Goal: Task Accomplishment & Management: Use online tool/utility

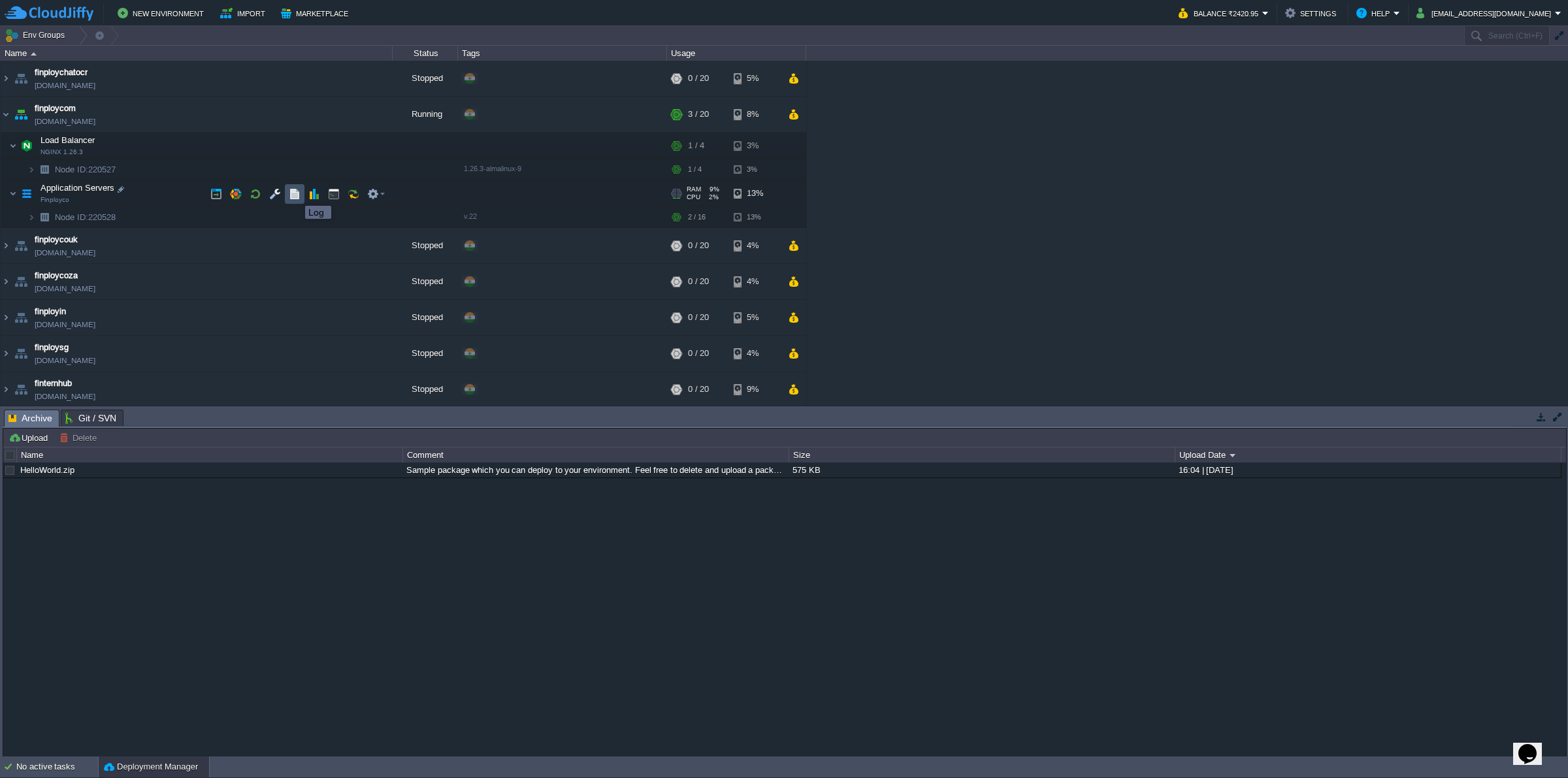
click at [295, 194] on button "button" at bounding box center [294, 194] width 11 height 11
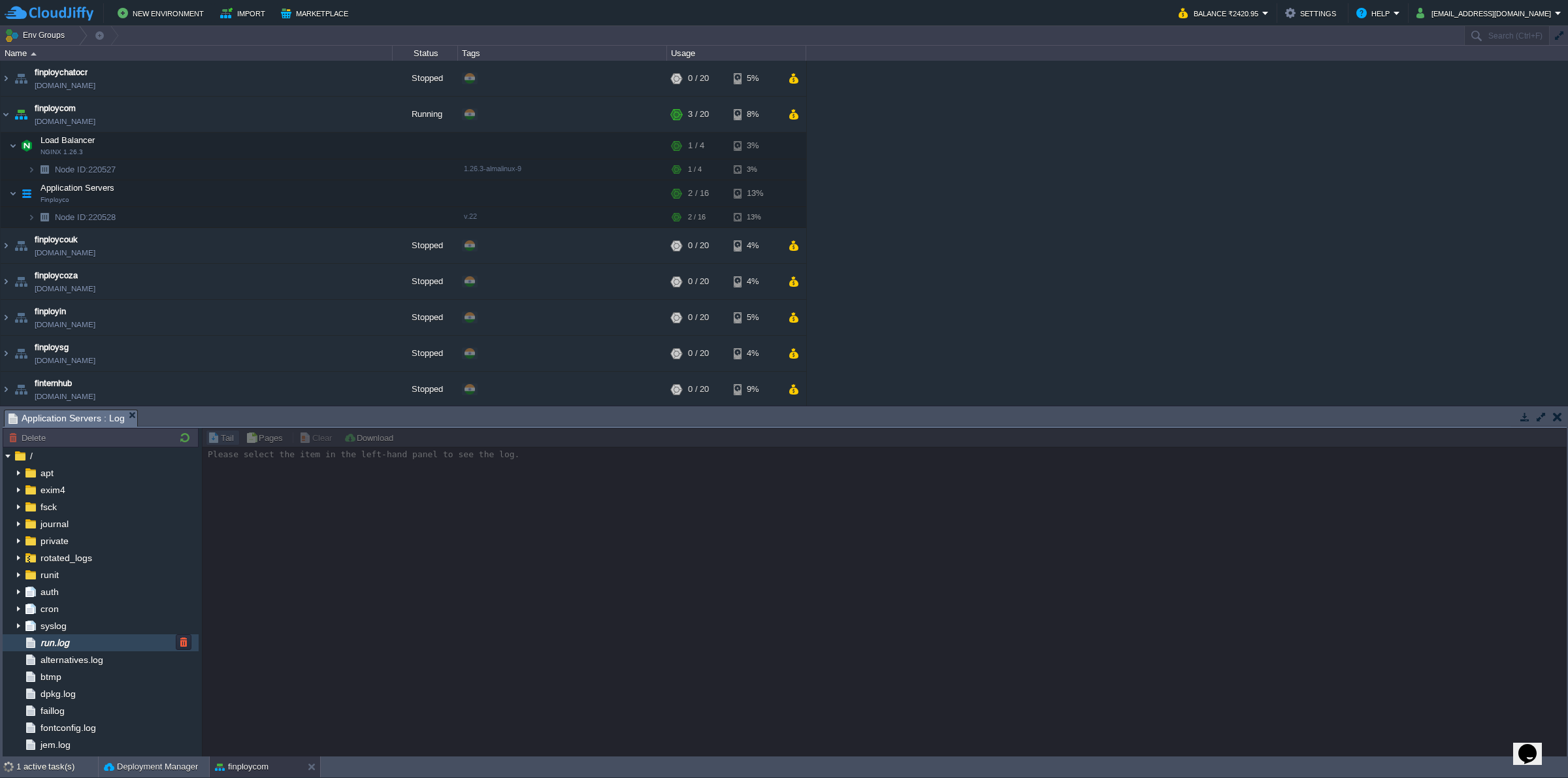
click at [71, 648] on span "run.log" at bounding box center [54, 643] width 33 height 11
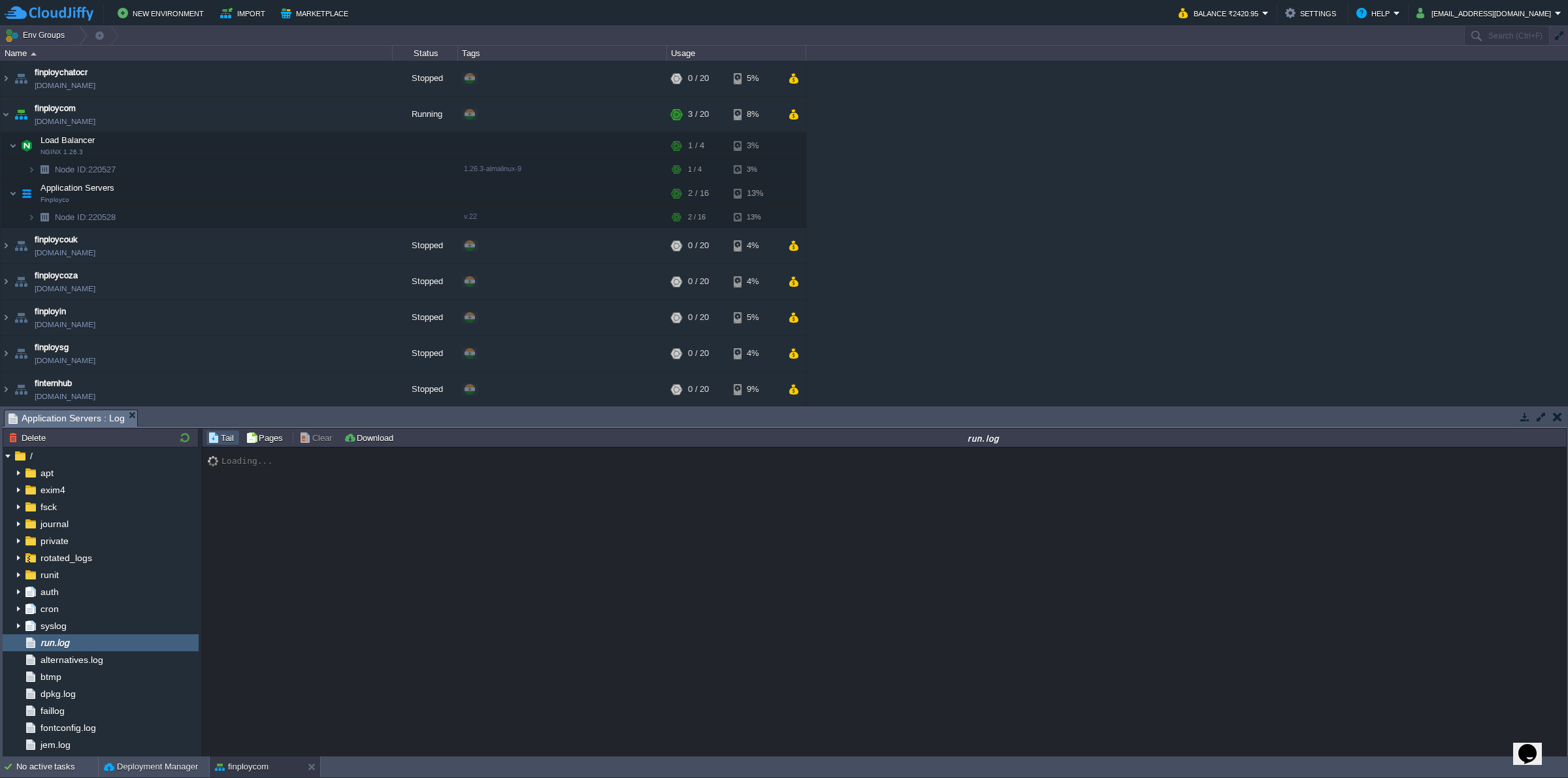
scroll to position [10543, 0]
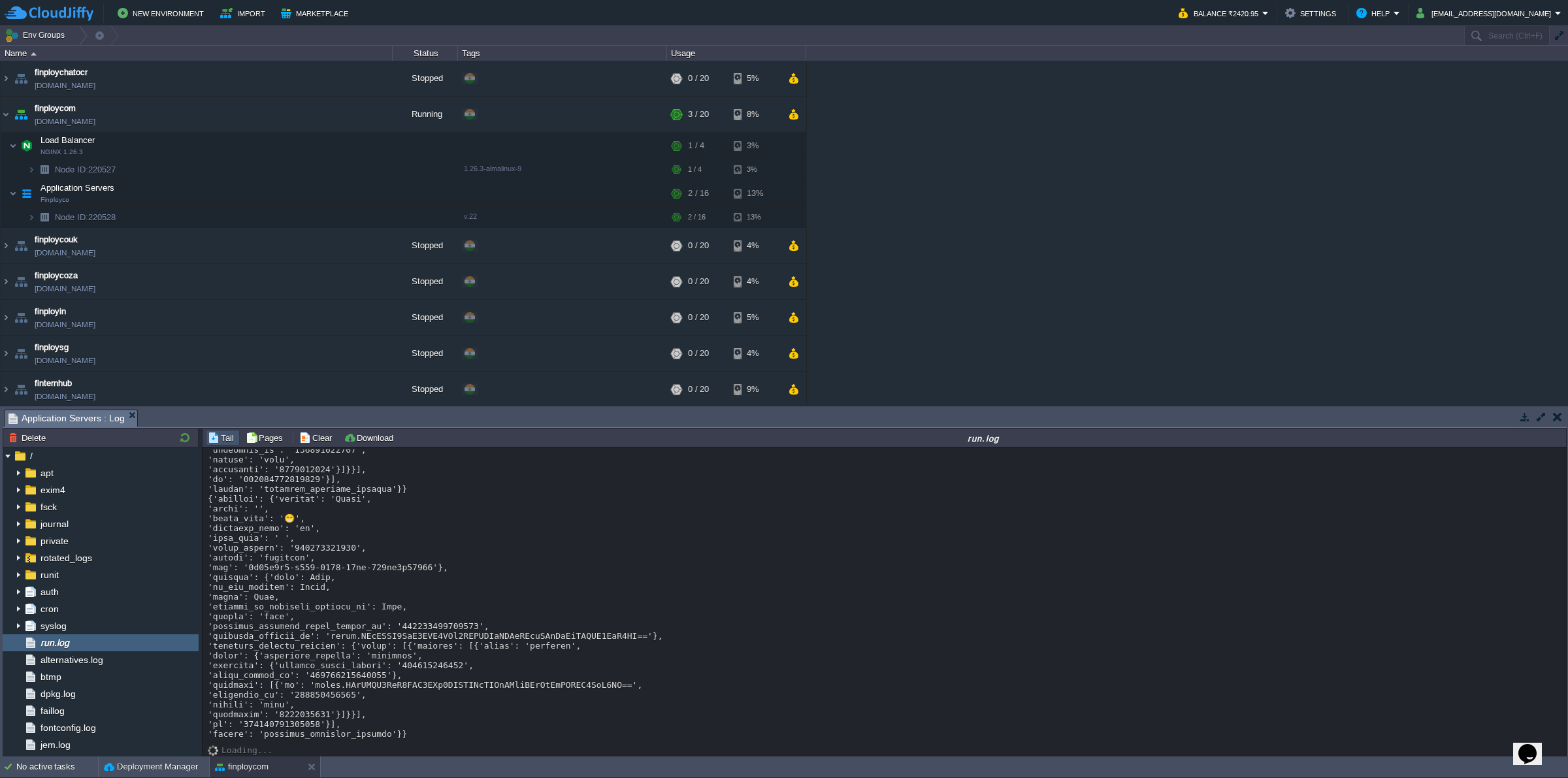
scroll to position [0, 0]
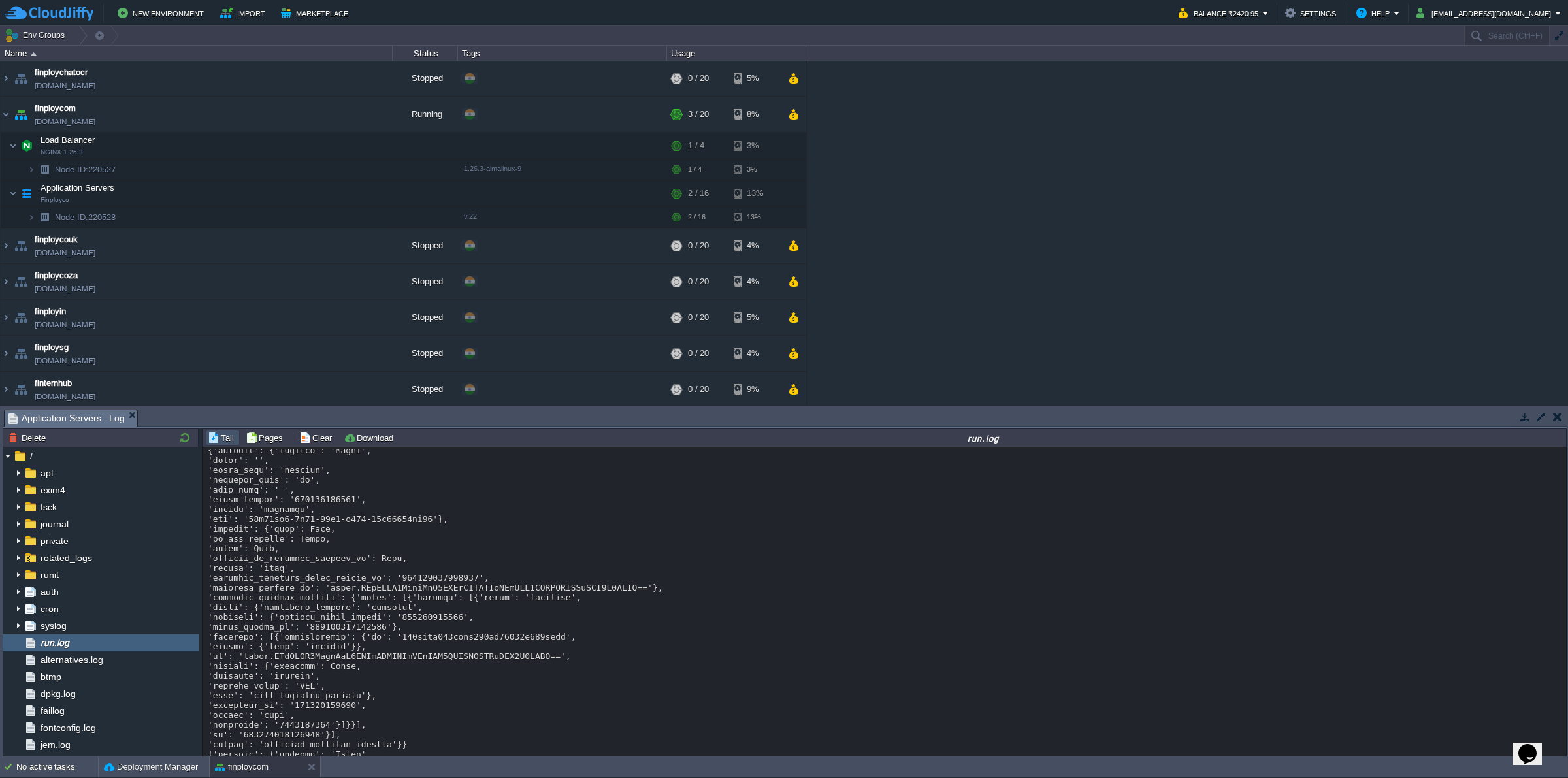
scroll to position [2051, 0]
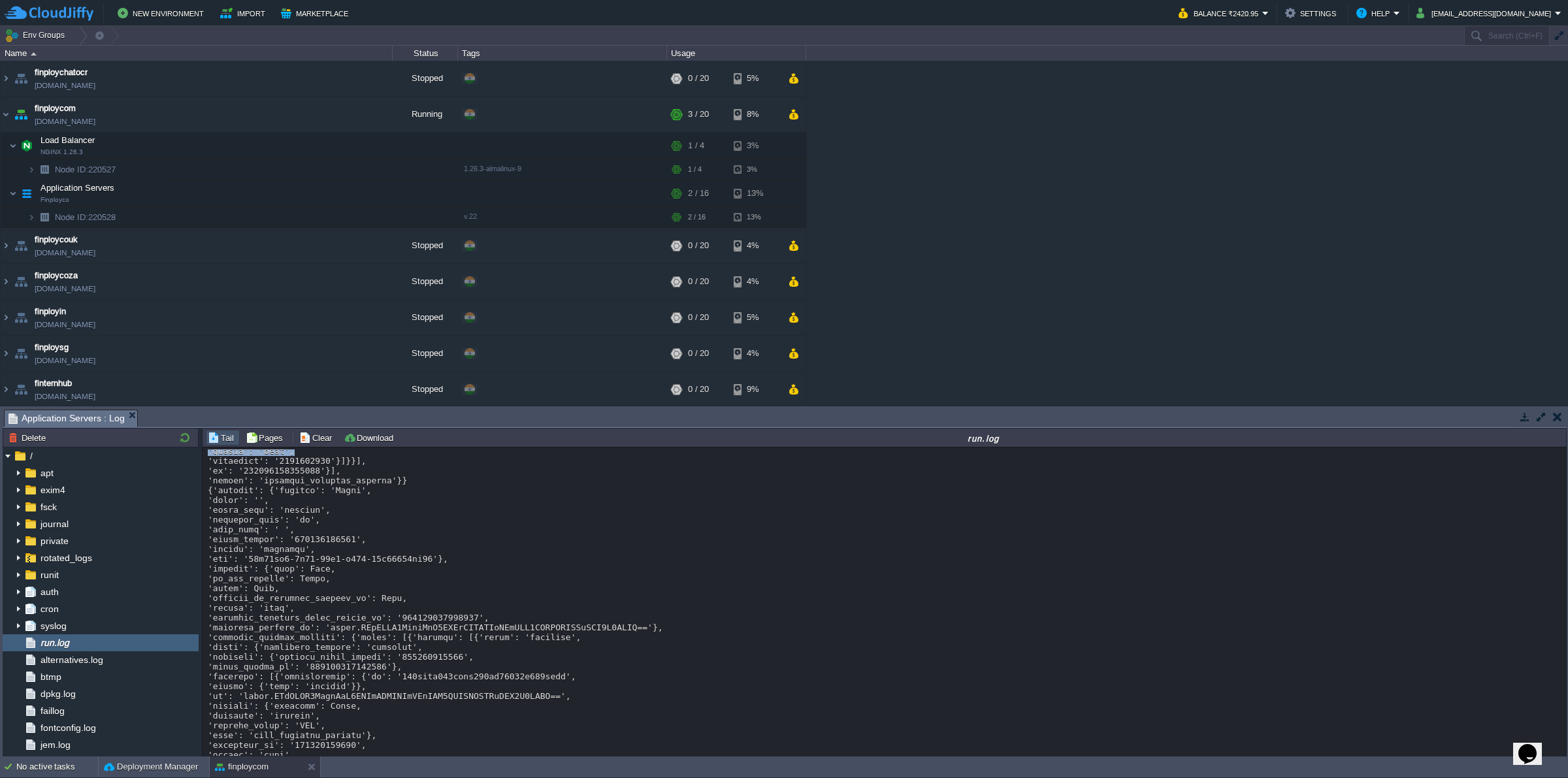
drag, startPoint x: 309, startPoint y: 610, endPoint x: 326, endPoint y: 618, distance: 18.8
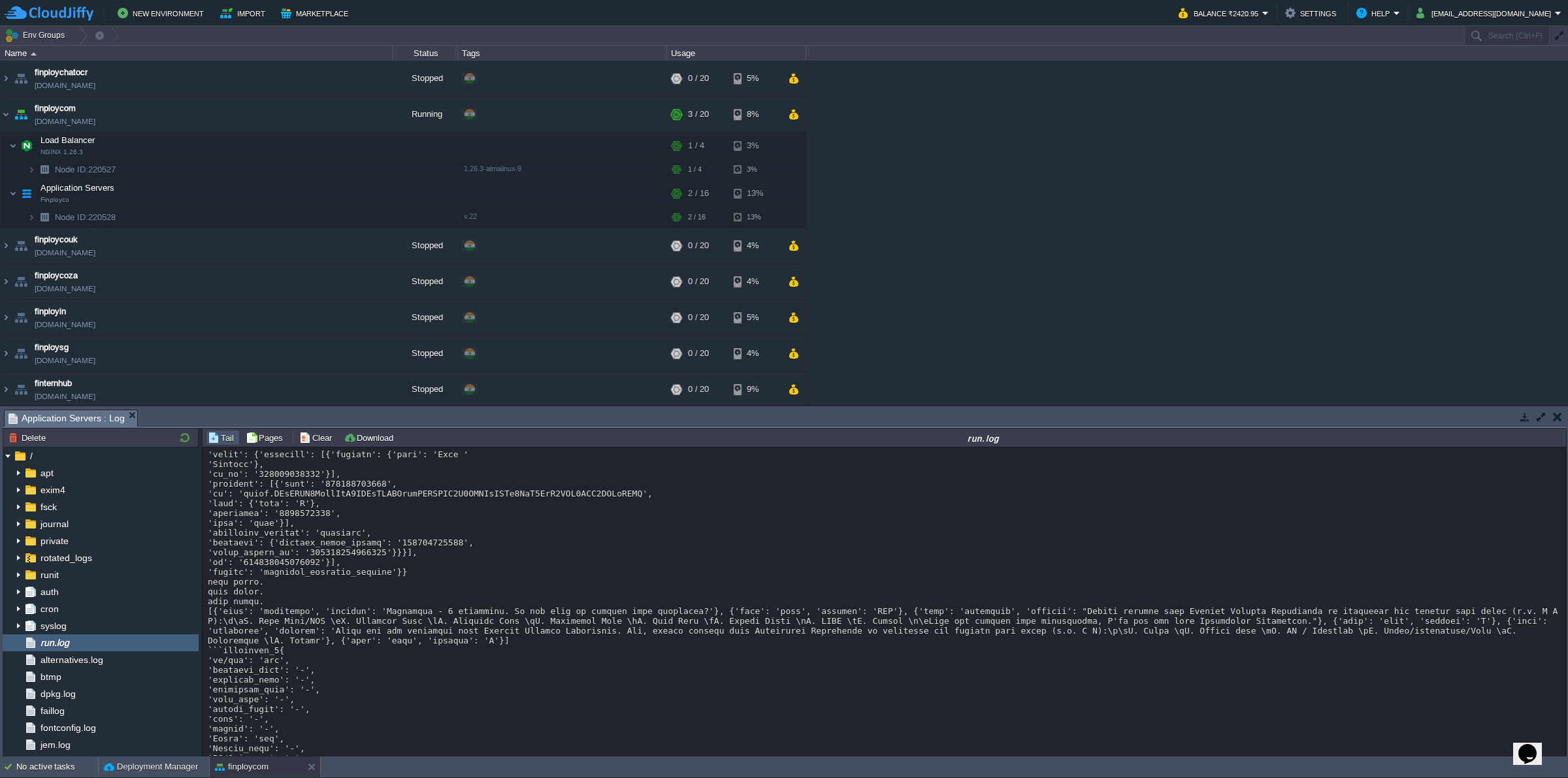
scroll to position [1972, 0]
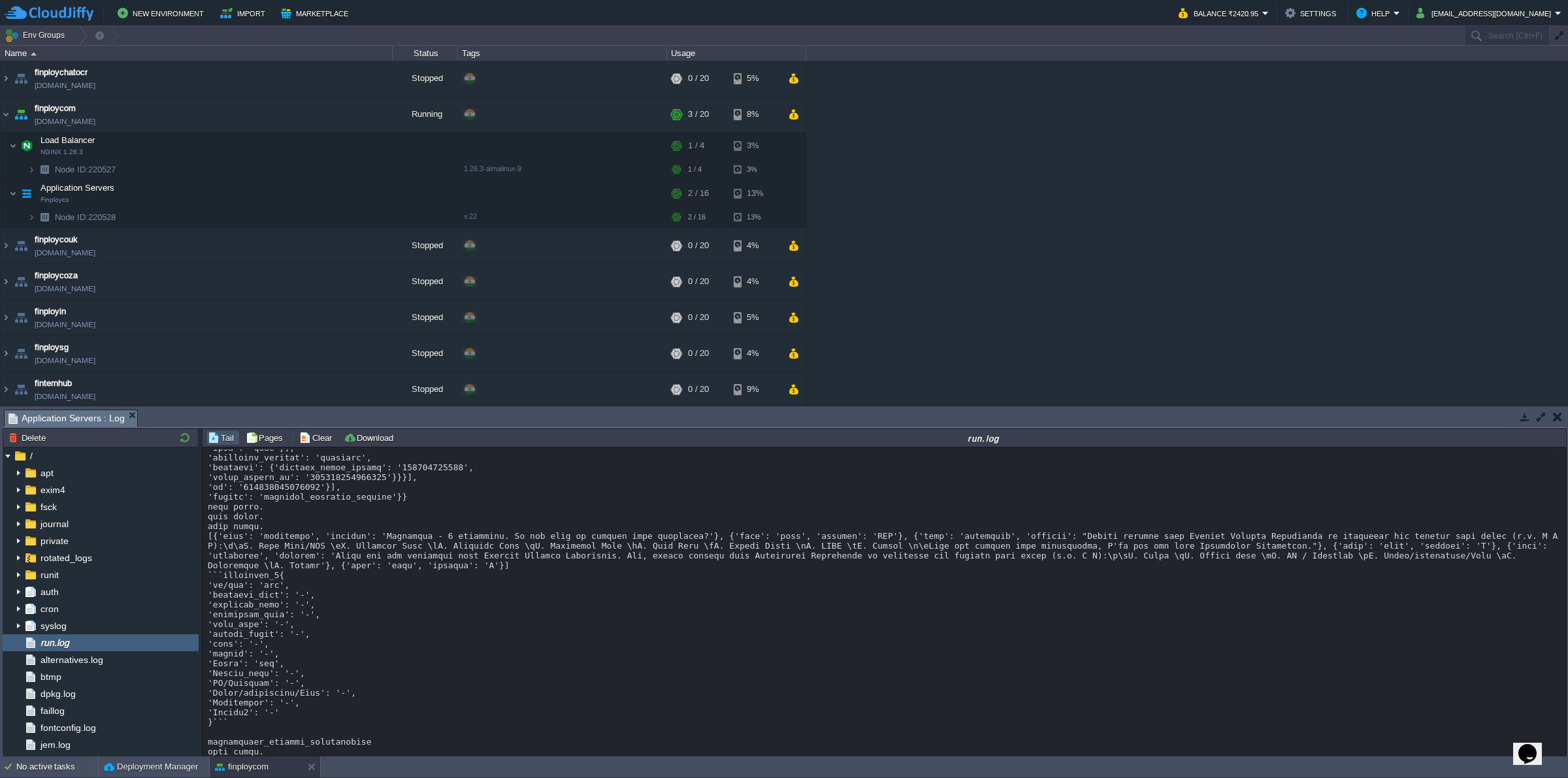
scroll to position [1809, 0]
drag, startPoint x: 237, startPoint y: 564, endPoint x: 272, endPoint y: 573, distance: 36.1
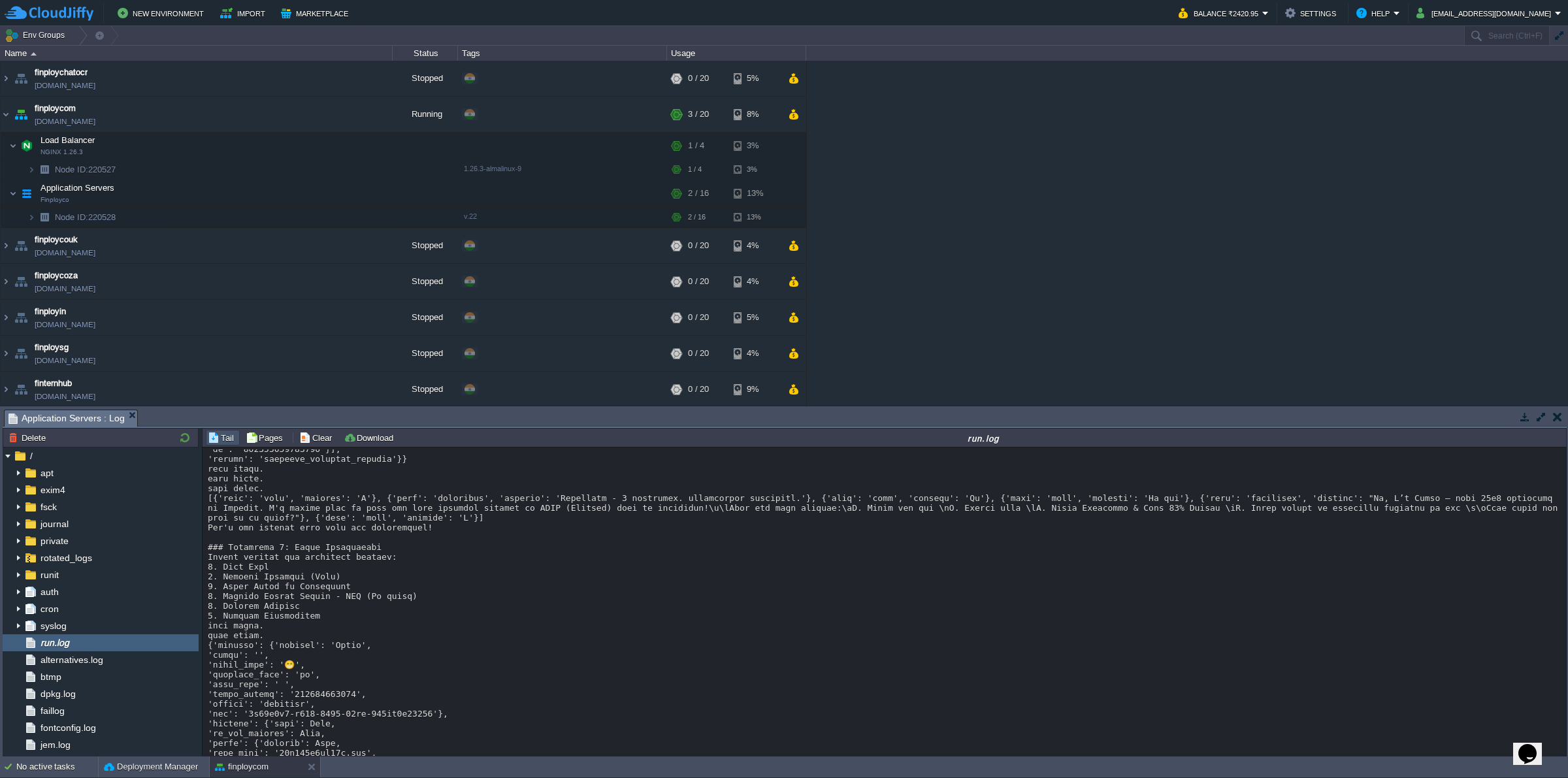
scroll to position [1878, 0]
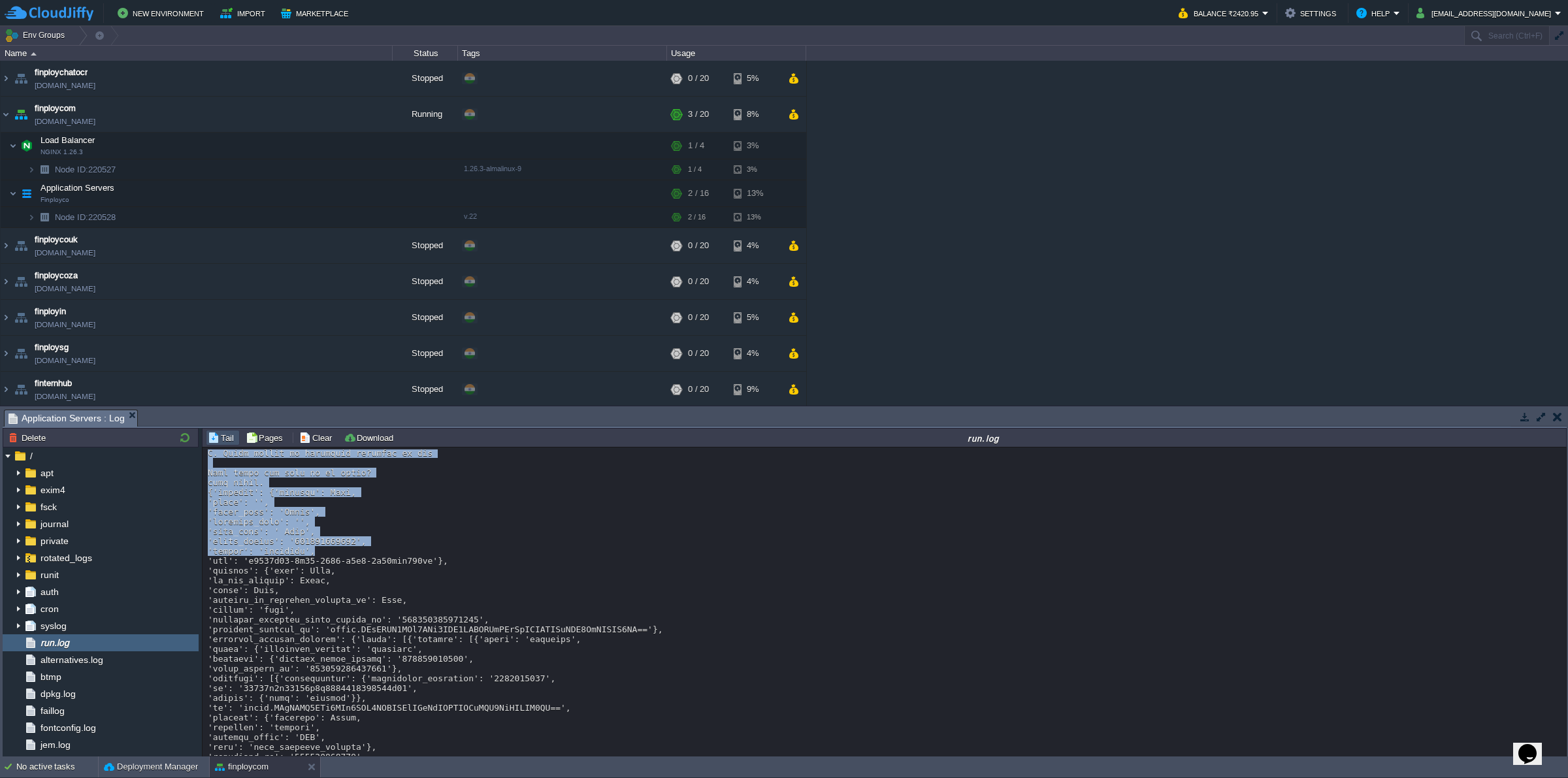
drag, startPoint x: 1559, startPoint y: 475, endPoint x: 1559, endPoint y: 736, distance: 261.0
click at [1557, 747] on div "Loading..." at bounding box center [885, 603] width 1365 height 310
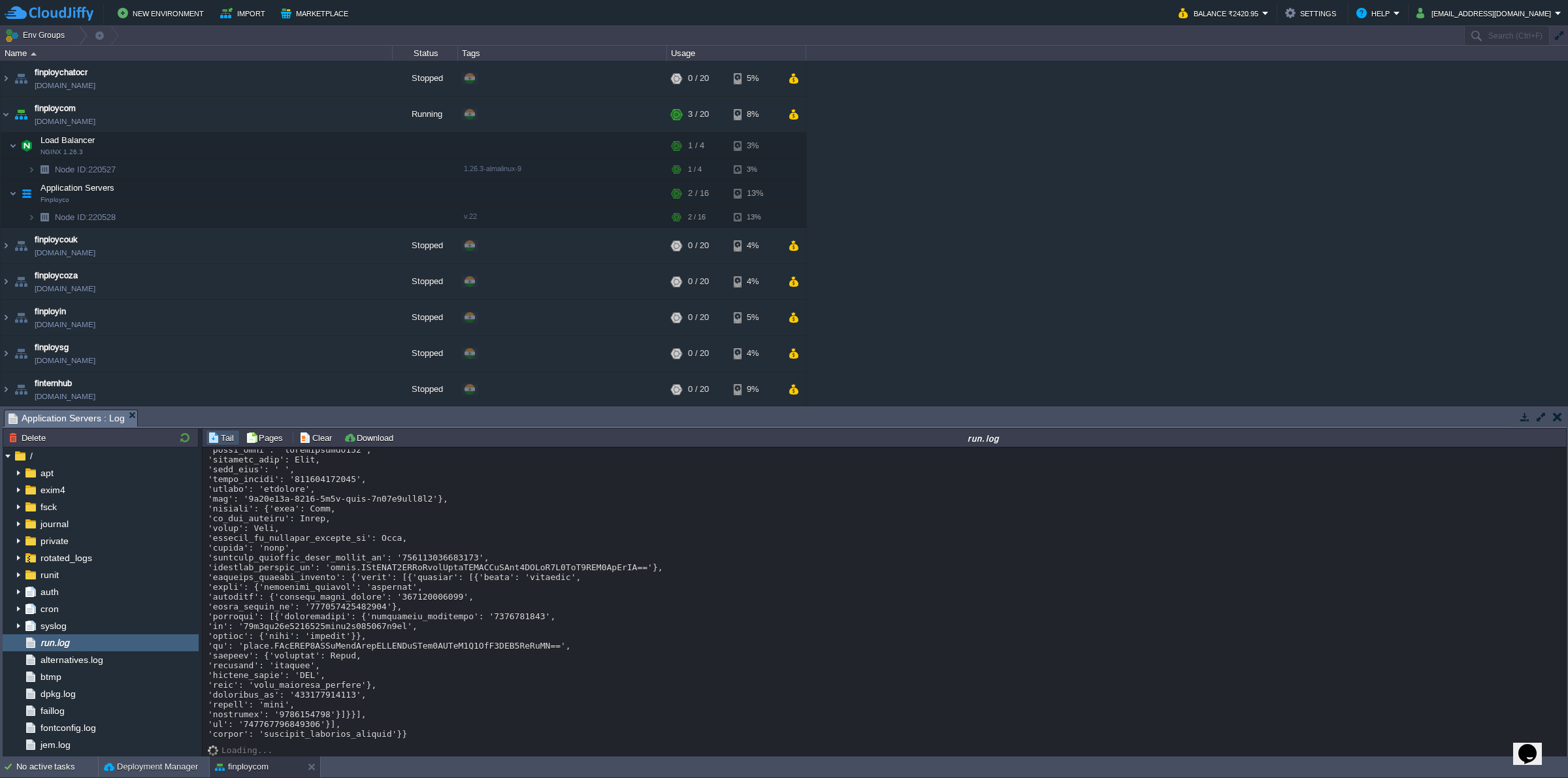
scroll to position [21437, 0]
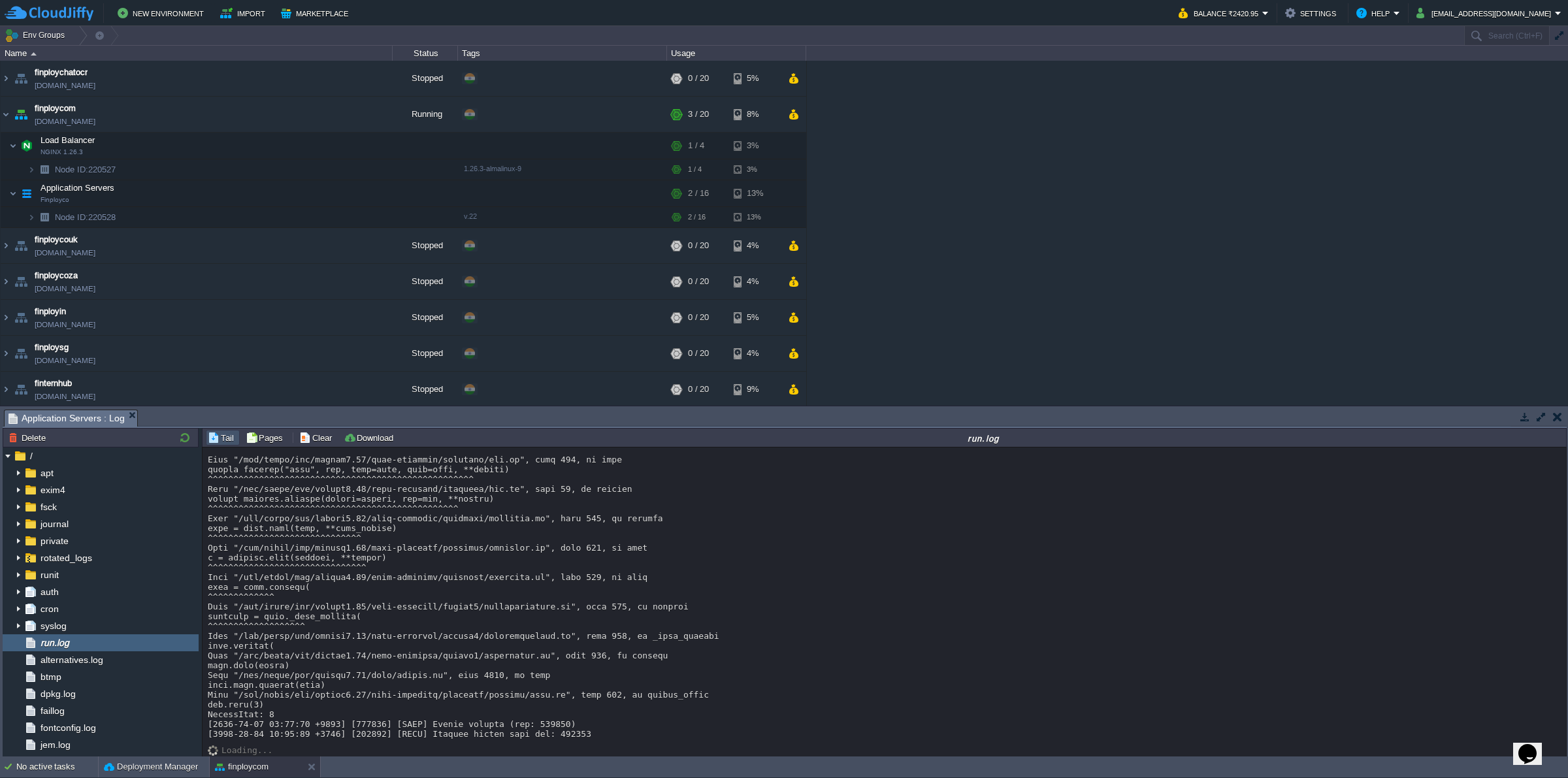
scroll to position [16103, 0]
